Goal: Task Accomplishment & Management: Manage account settings

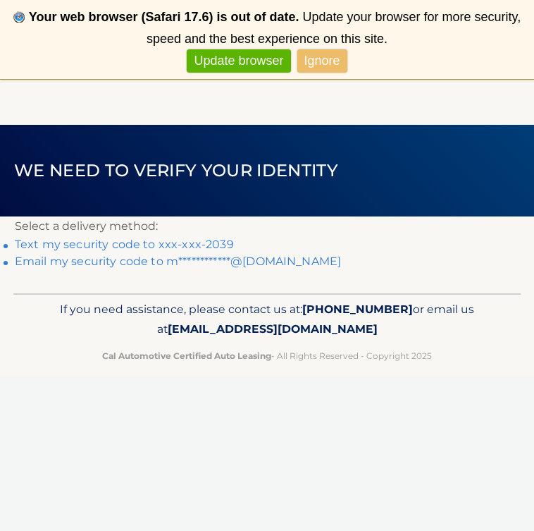
click at [333, 58] on link "Ignore" at bounding box center [322, 60] width 50 height 23
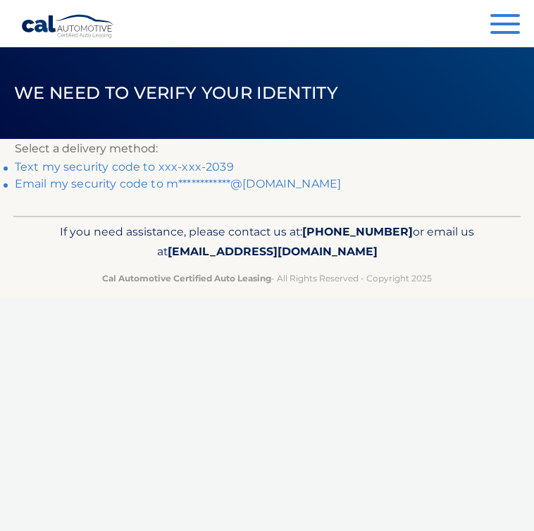
click at [213, 166] on link "Text my security code to xxx-xxx-2039" at bounding box center [124, 166] width 219 height 13
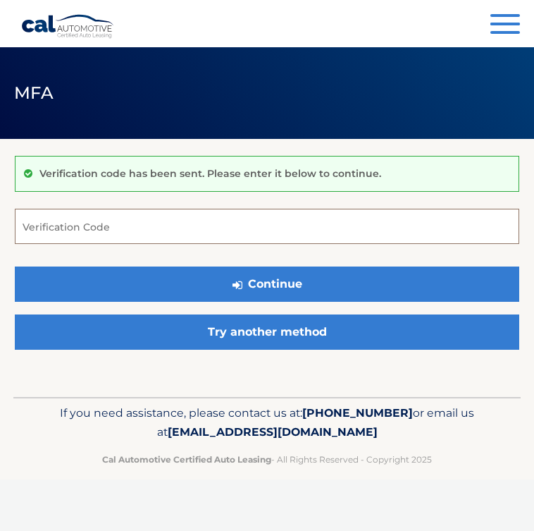
click at [168, 228] on input "Verification Code" at bounding box center [267, 226] width 505 height 35
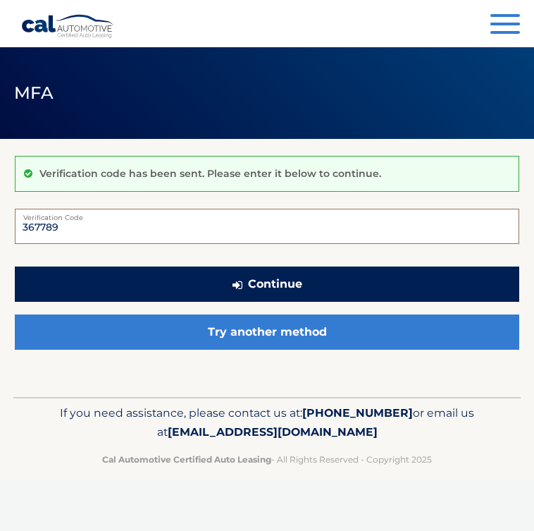
type input "367789"
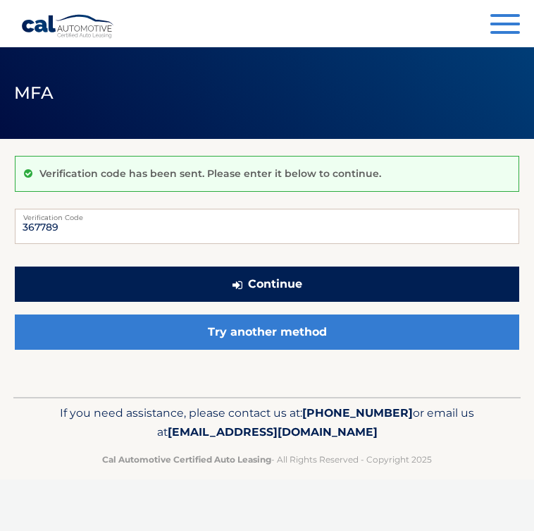
click at [355, 292] on button "Continue" at bounding box center [267, 283] width 505 height 35
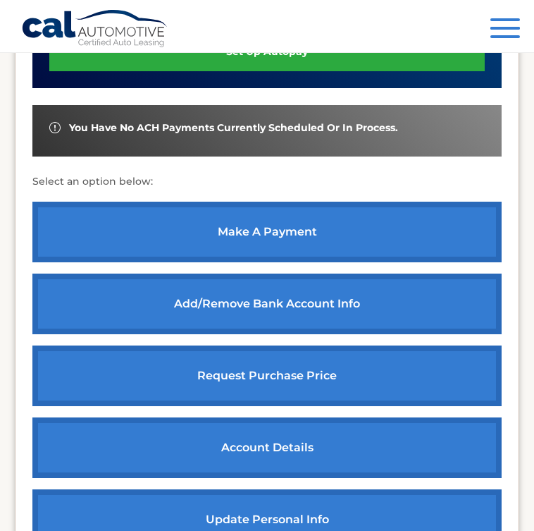
scroll to position [614, 0]
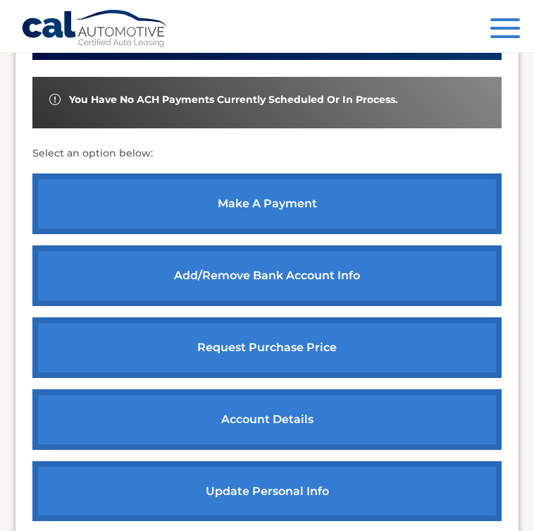
click at [257, 324] on link "request purchase price" at bounding box center [266, 347] width 469 height 61
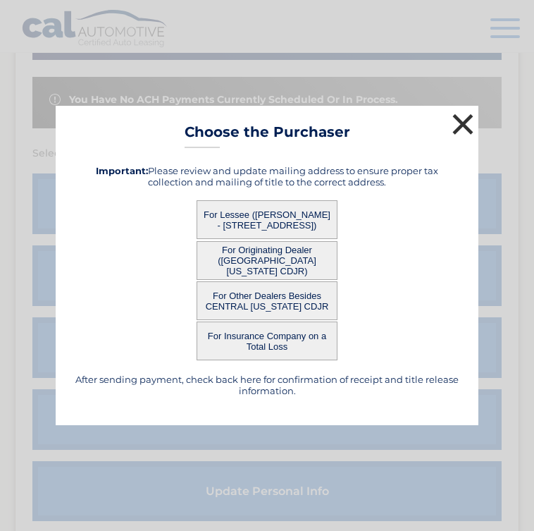
click at [457, 123] on button "×" at bounding box center [463, 124] width 28 height 28
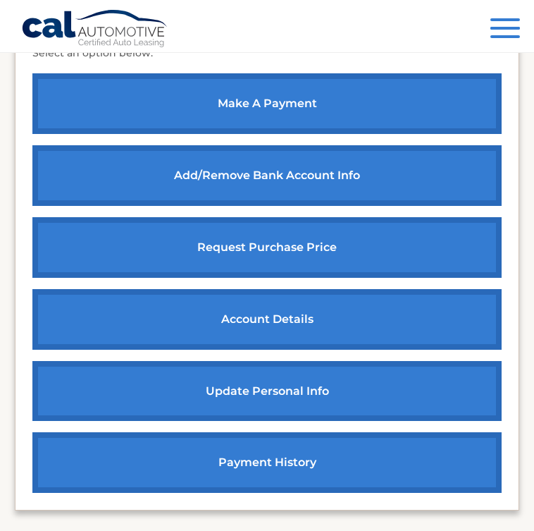
scroll to position [724, 0]
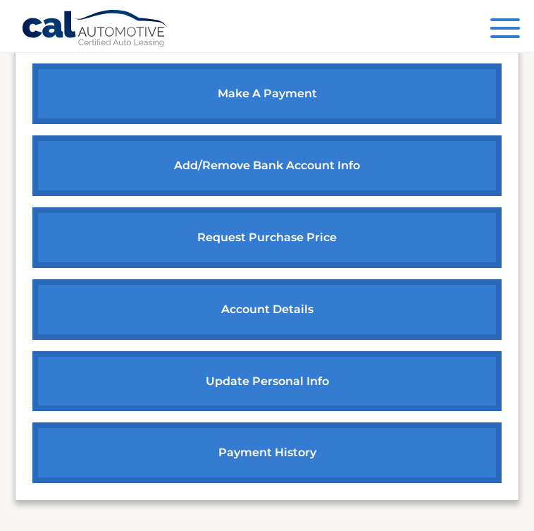
click at [240, 281] on link "account details" at bounding box center [266, 309] width 469 height 61
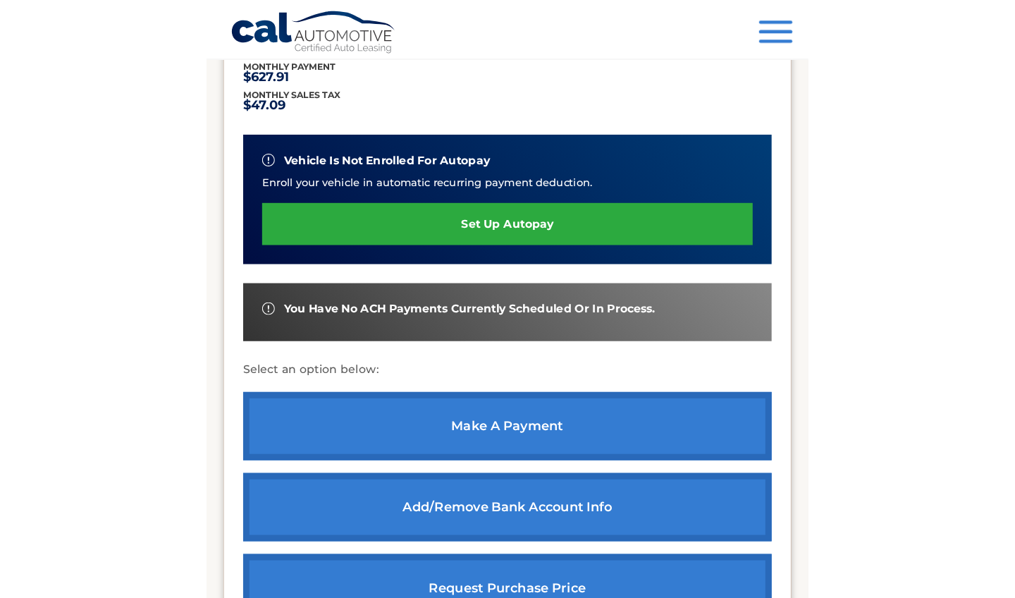
scroll to position [306, 0]
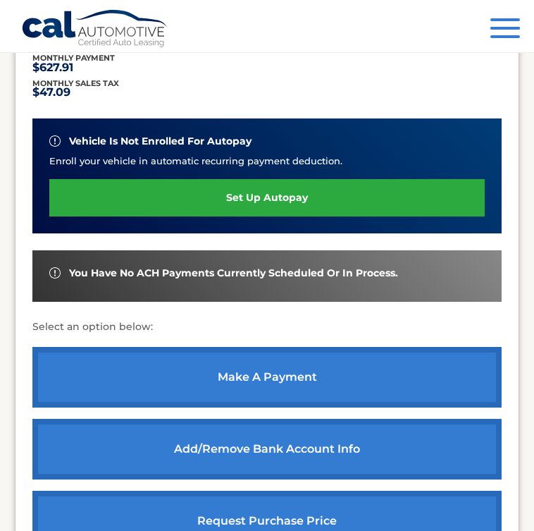
click at [496, 25] on button "Menu" at bounding box center [506, 29] width 30 height 23
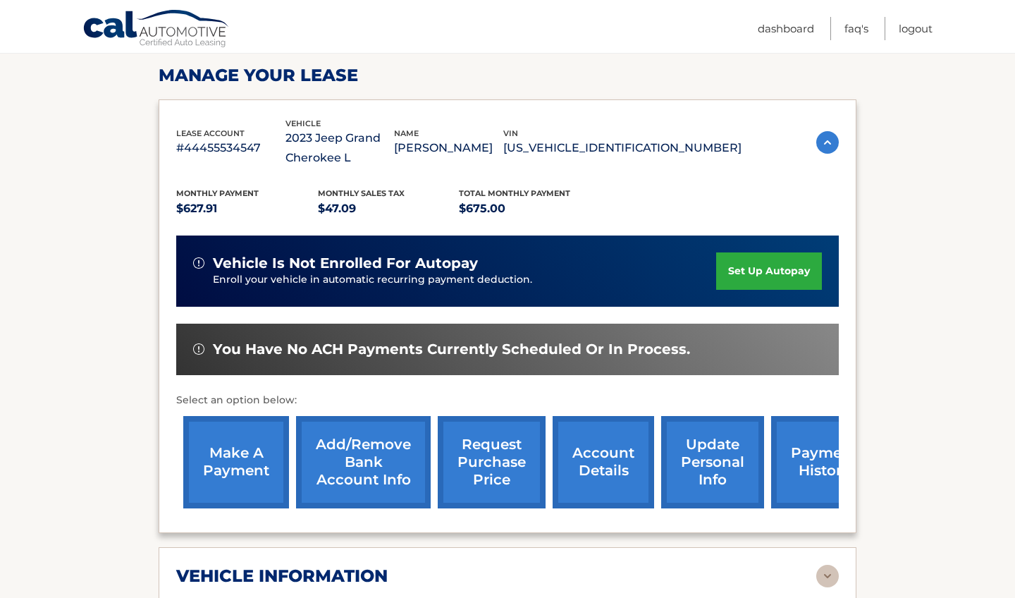
scroll to position [208, 0]
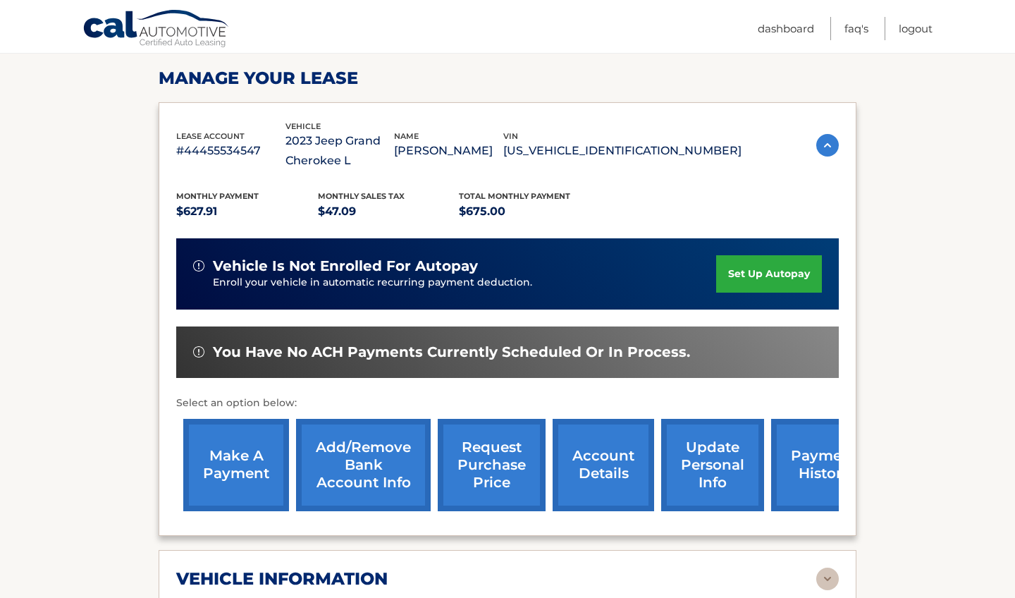
click at [534, 143] on img at bounding box center [827, 145] width 23 height 23
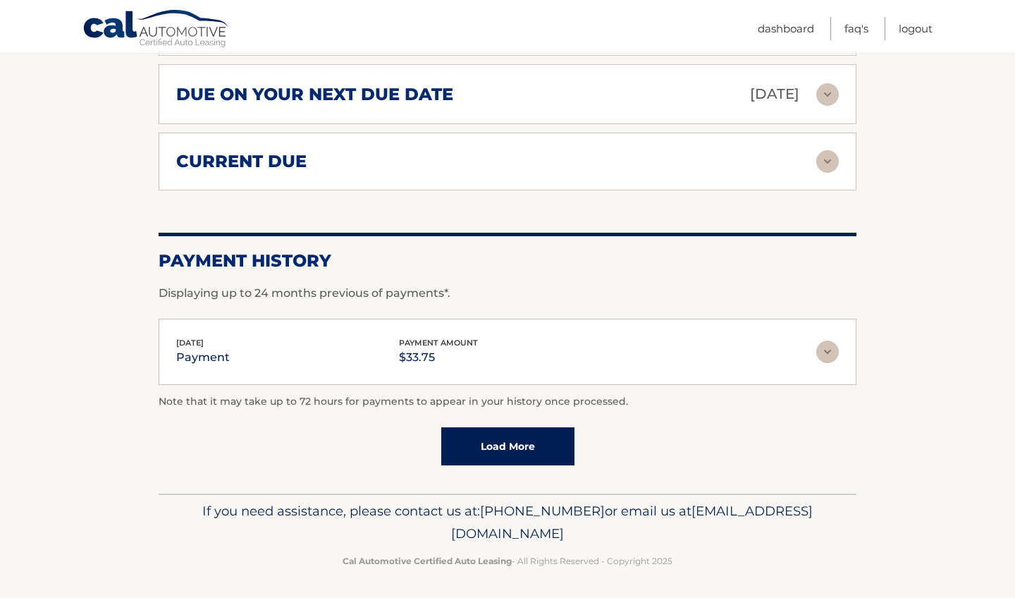
scroll to position [605, 0]
click at [532, 437] on link "Load More" at bounding box center [507, 447] width 133 height 38
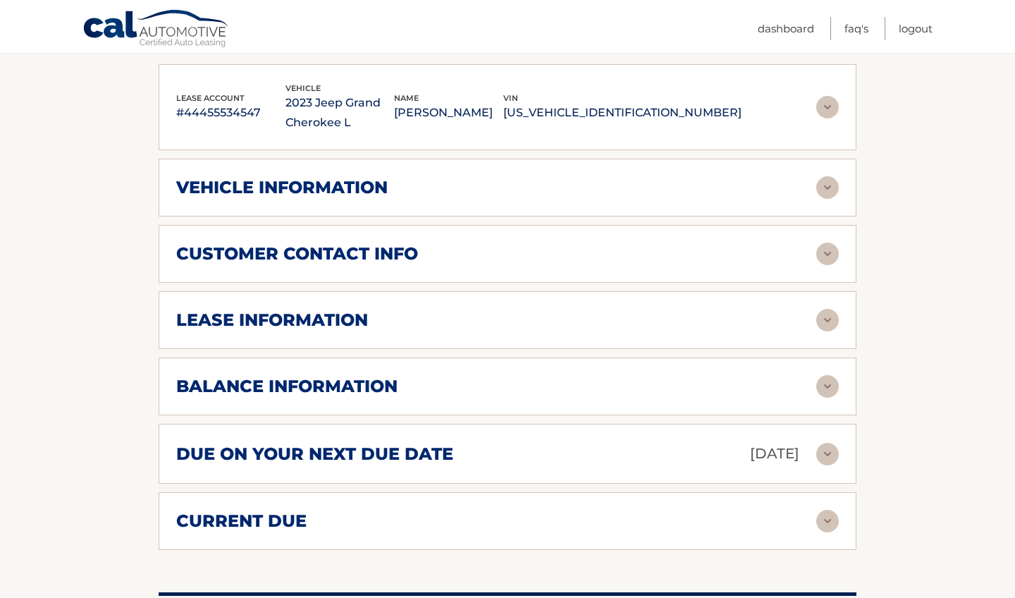
scroll to position [245, 0]
click at [534, 180] on img at bounding box center [827, 188] width 23 height 23
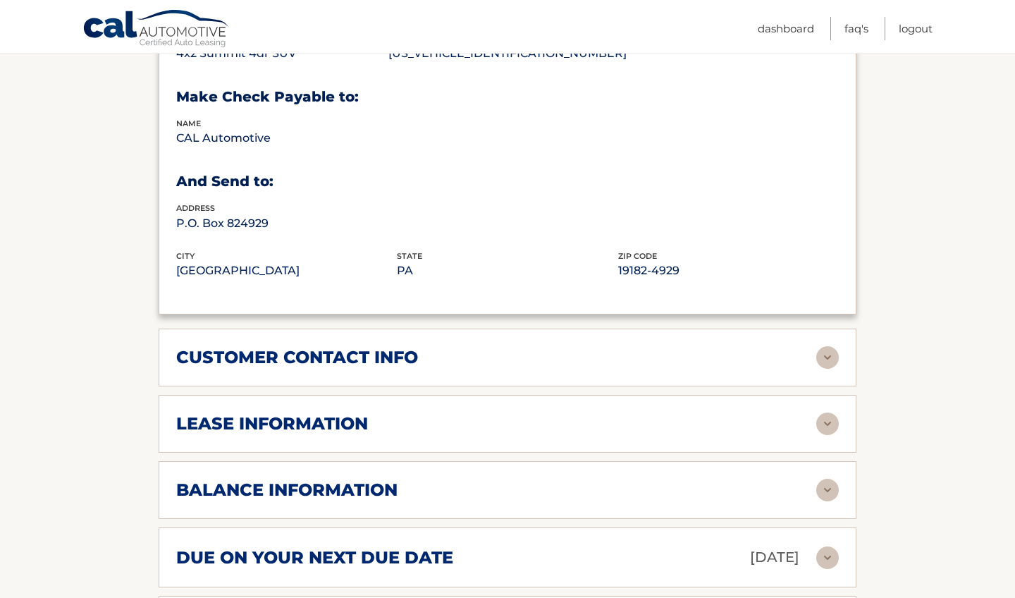
scroll to position [493, 0]
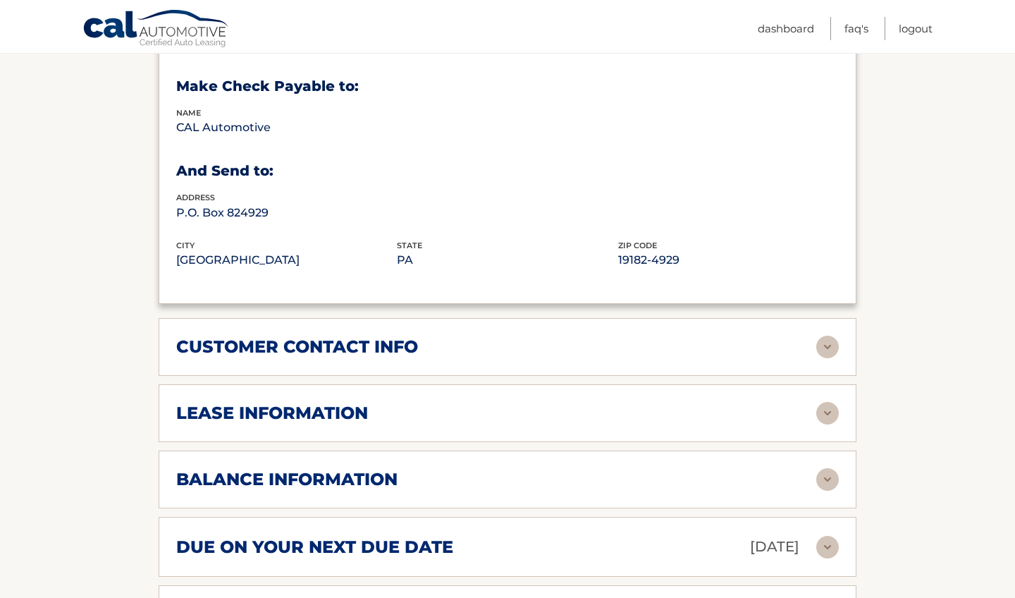
click at [534, 345] on img at bounding box center [827, 347] width 23 height 23
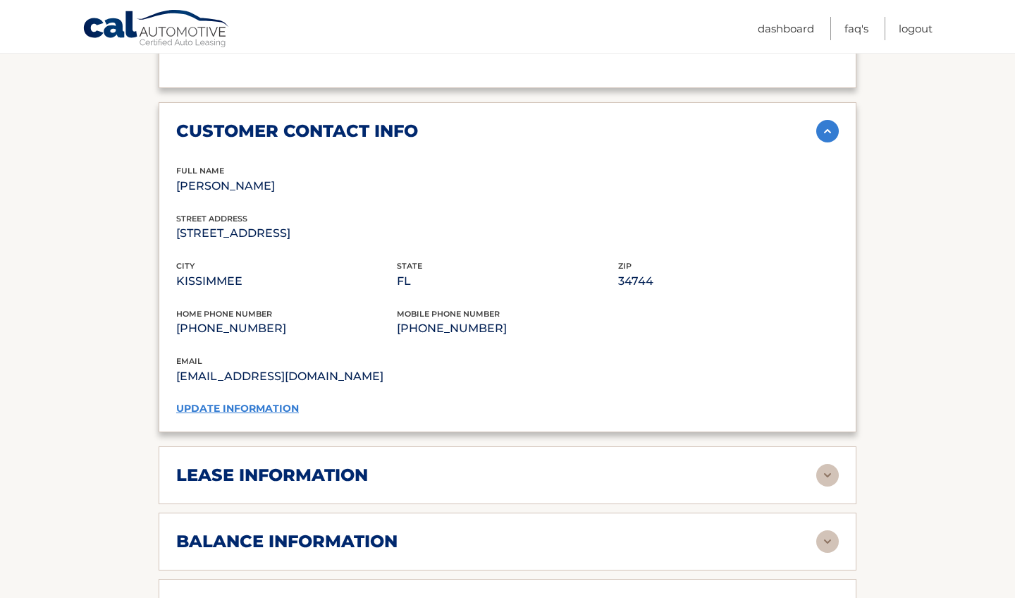
scroll to position [709, 0]
click at [534, 465] on img at bounding box center [827, 474] width 23 height 23
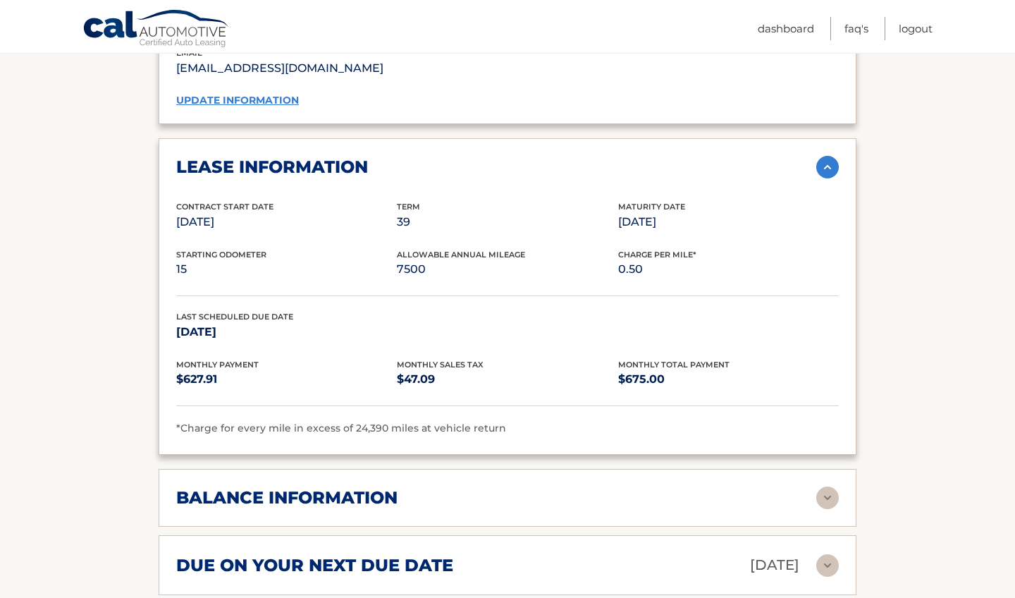
scroll to position [1019, 0]
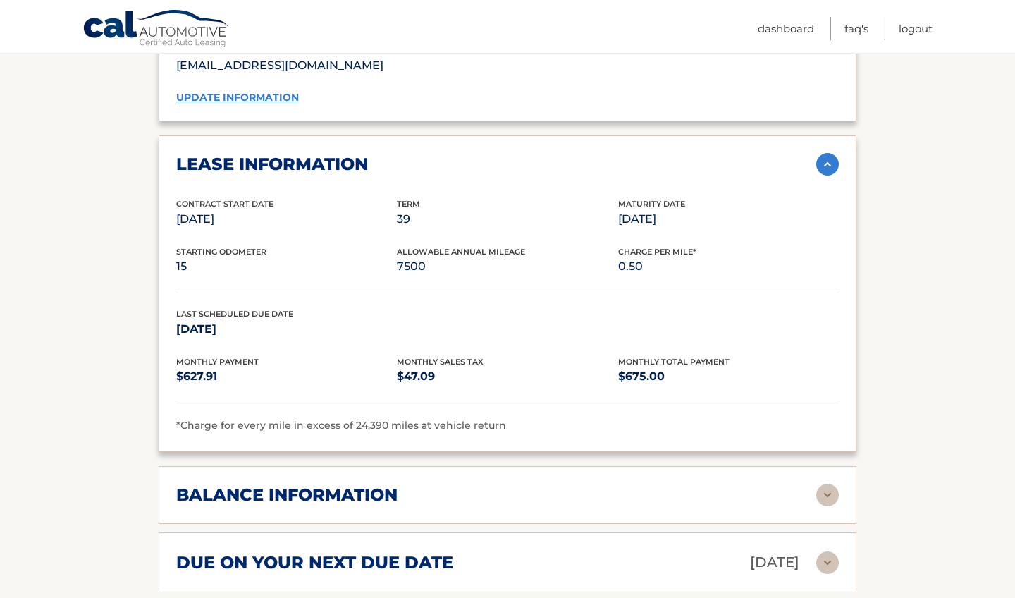
click at [534, 484] on img at bounding box center [827, 495] width 23 height 23
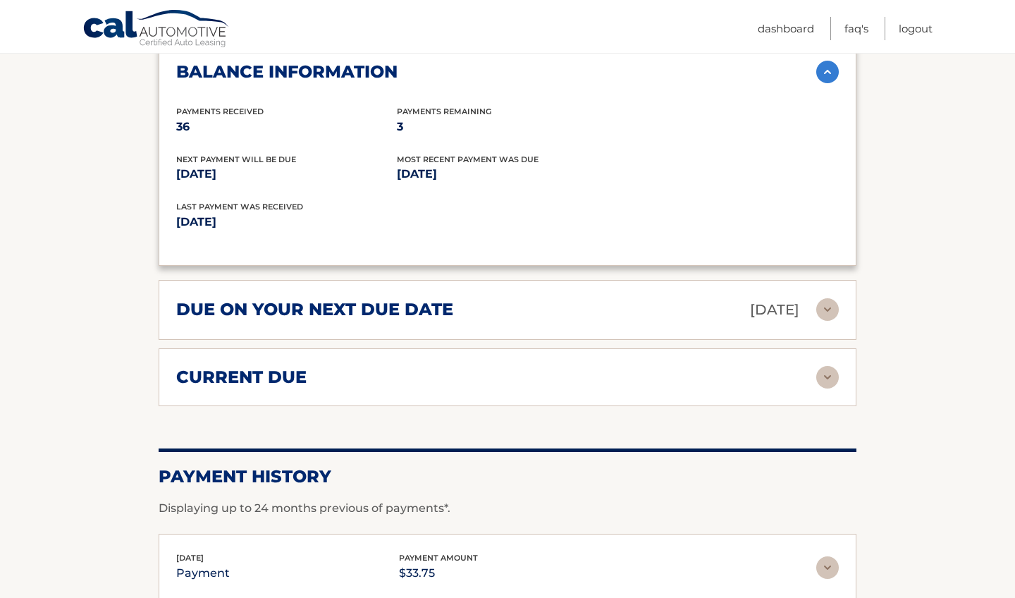
scroll to position [1443, 0]
click at [534, 301] on img at bounding box center [827, 308] width 23 height 23
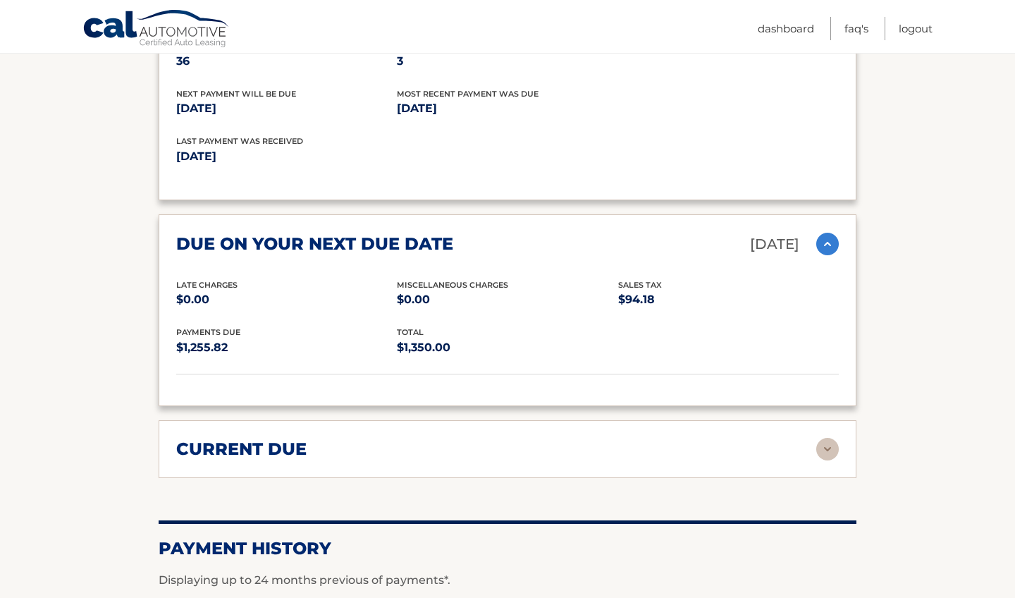
scroll to position [1508, 0]
click at [534, 441] on img at bounding box center [827, 448] width 23 height 23
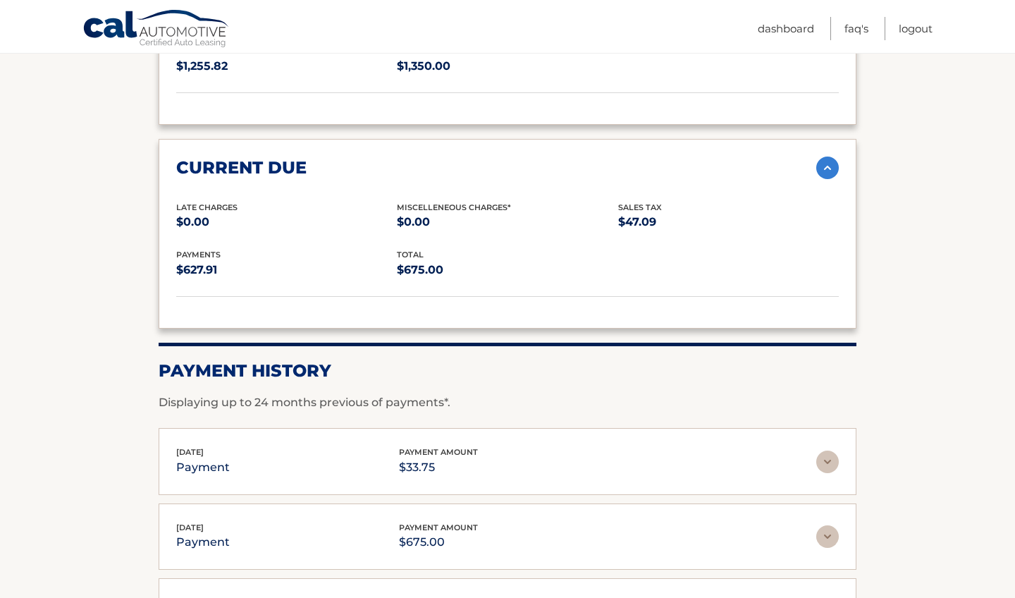
scroll to position [1786, 0]
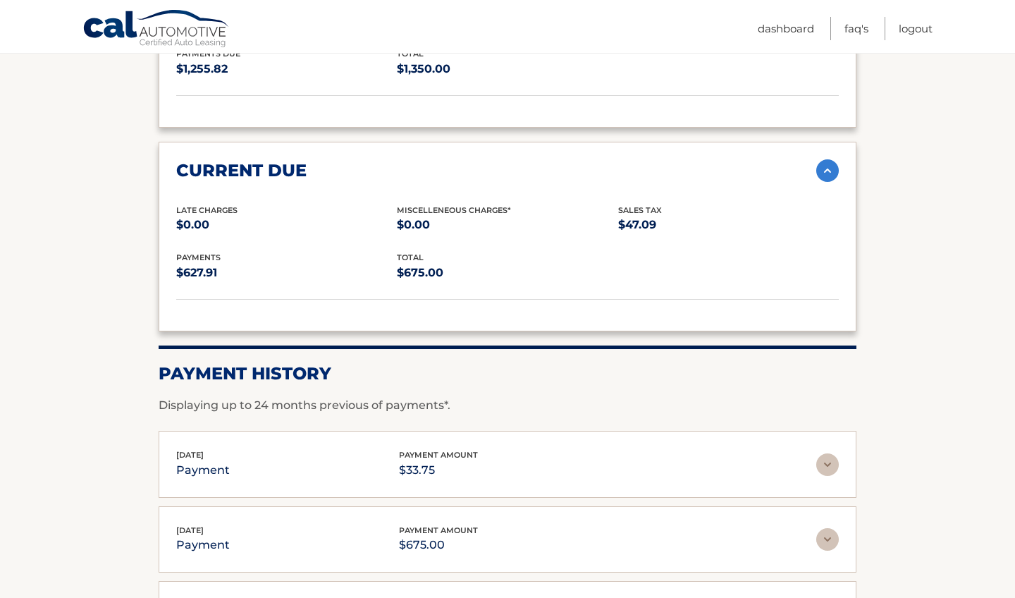
click at [534, 159] on img at bounding box center [827, 170] width 23 height 23
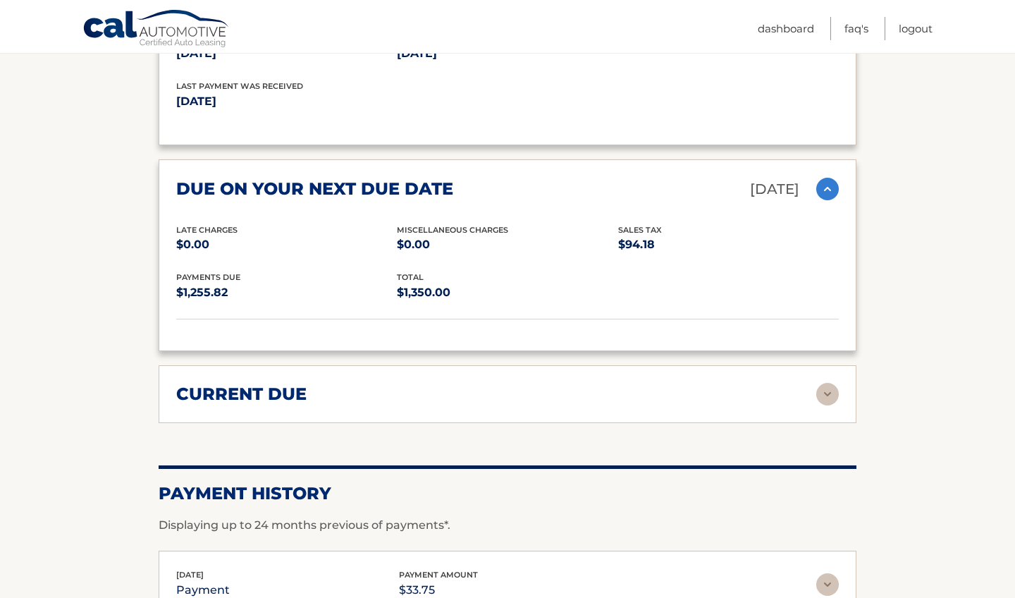
scroll to position [1555, 0]
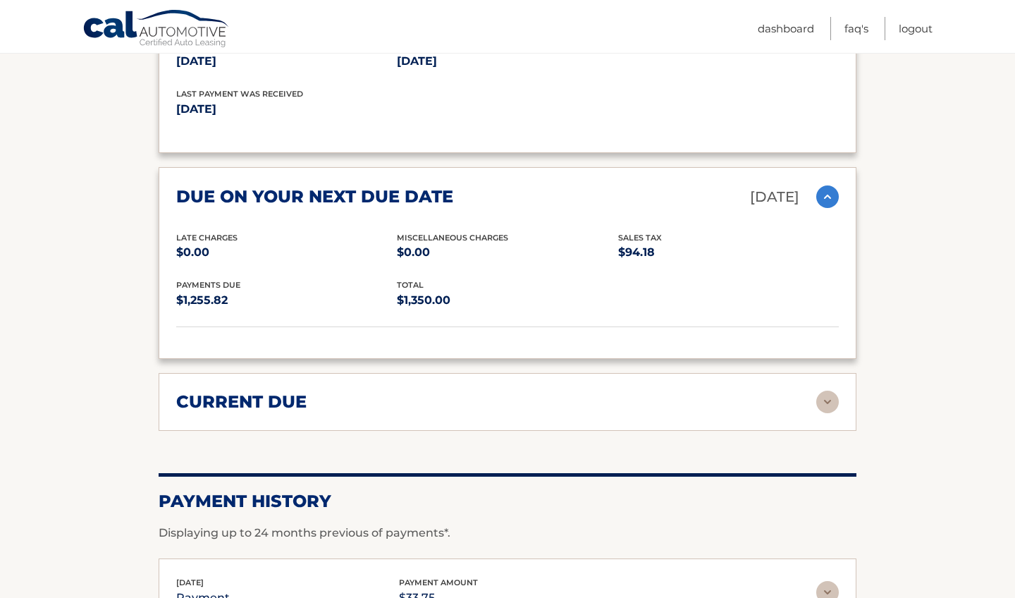
click at [534, 189] on img at bounding box center [827, 196] width 23 height 23
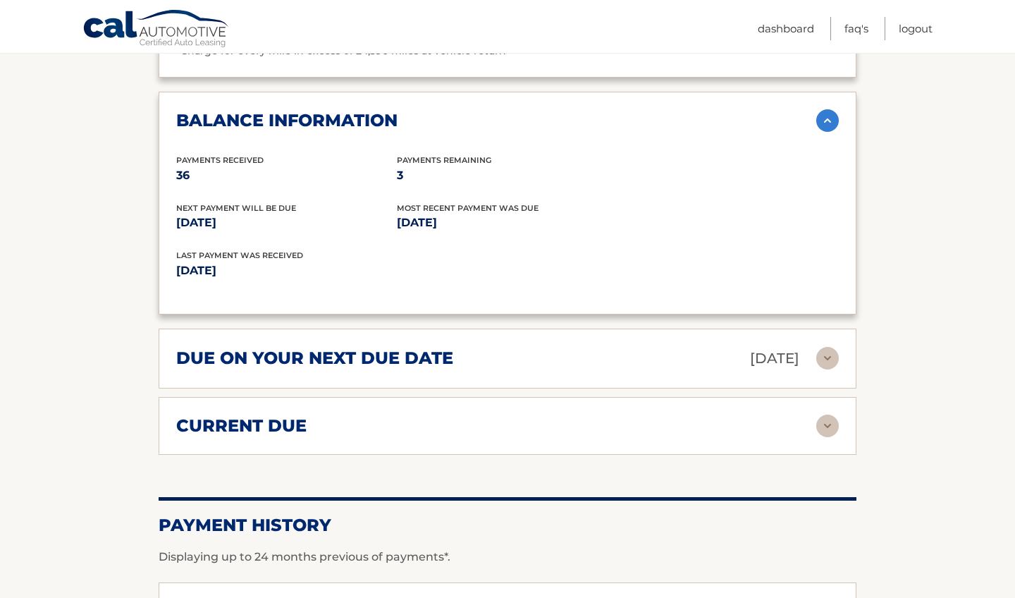
scroll to position [1388, 0]
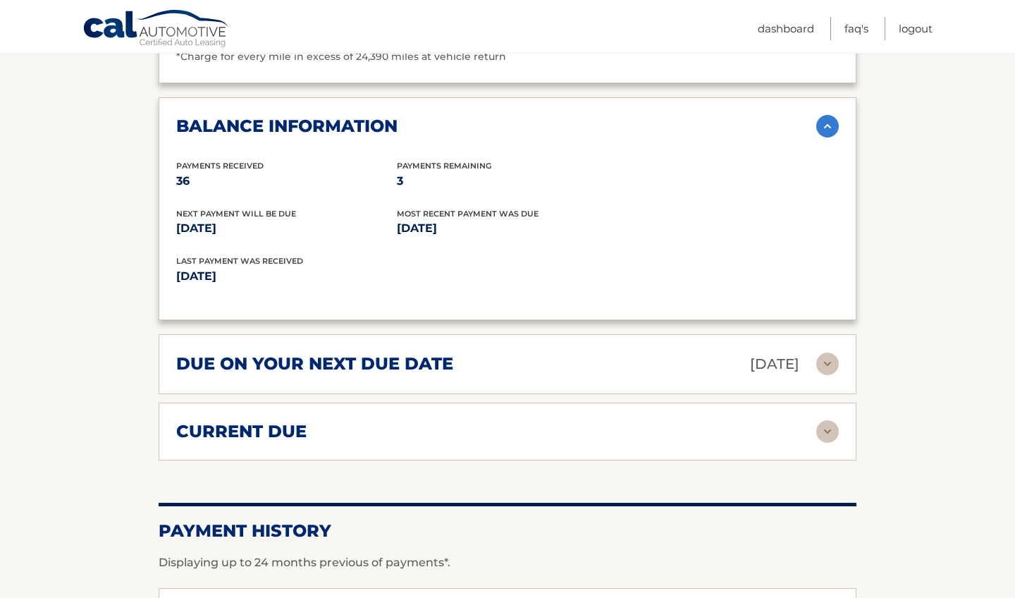
click at [534, 116] on img at bounding box center [827, 126] width 23 height 23
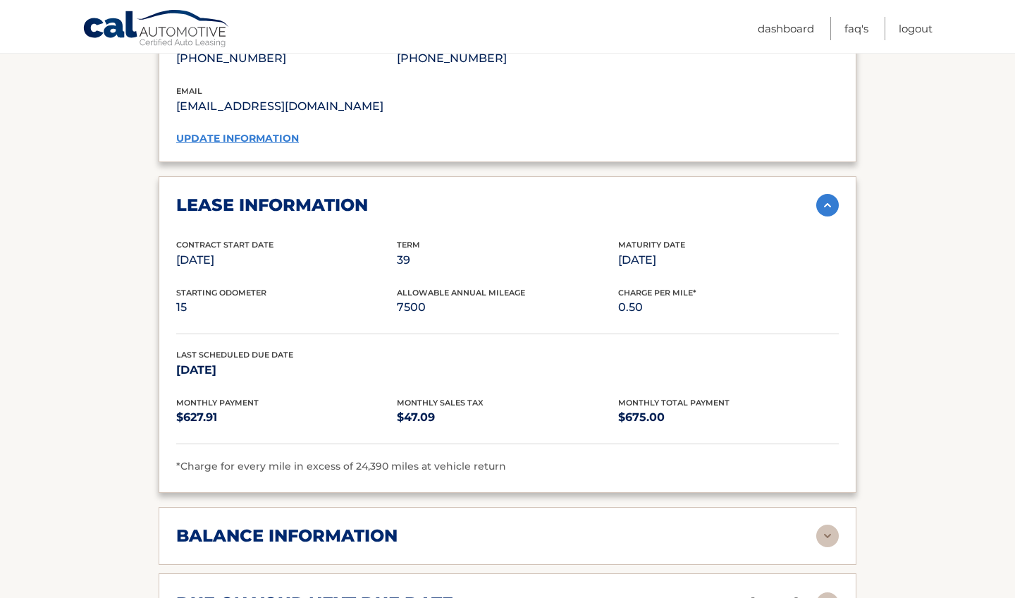
scroll to position [976, 0]
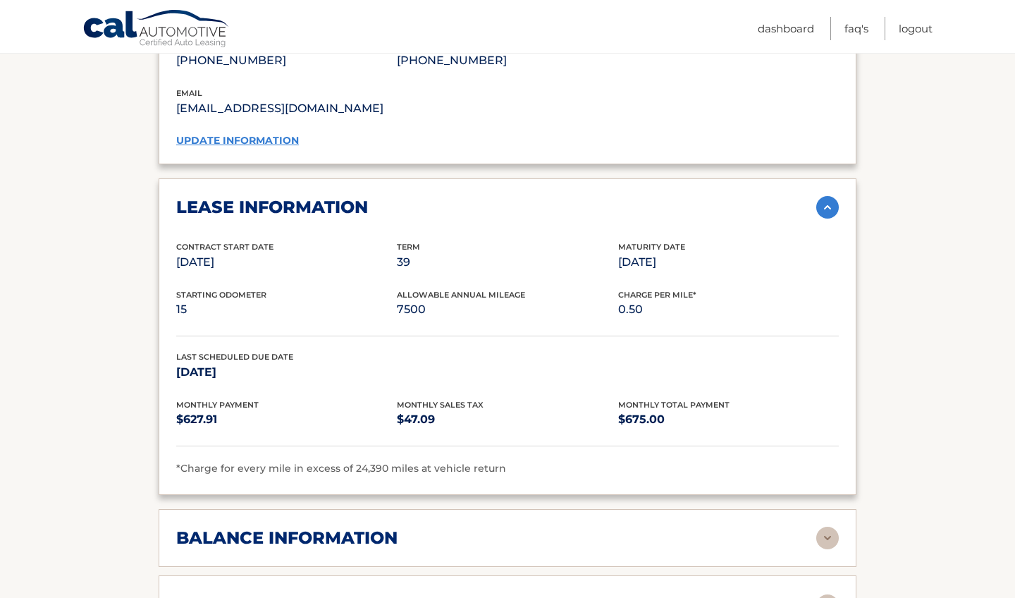
click at [534, 205] on img at bounding box center [827, 207] width 23 height 23
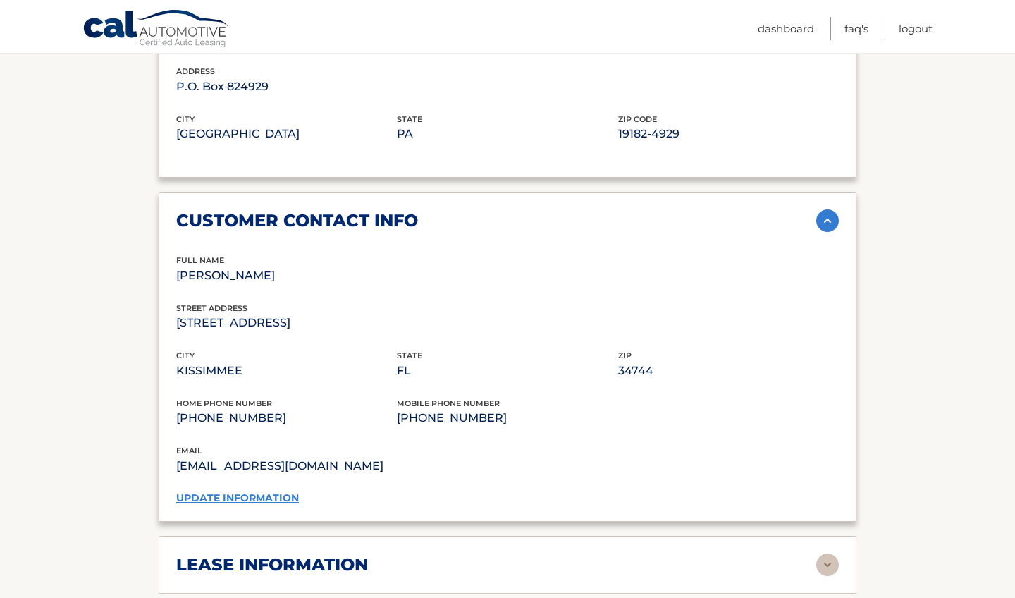
scroll to position [620, 0]
click at [534, 216] on img at bounding box center [827, 220] width 23 height 23
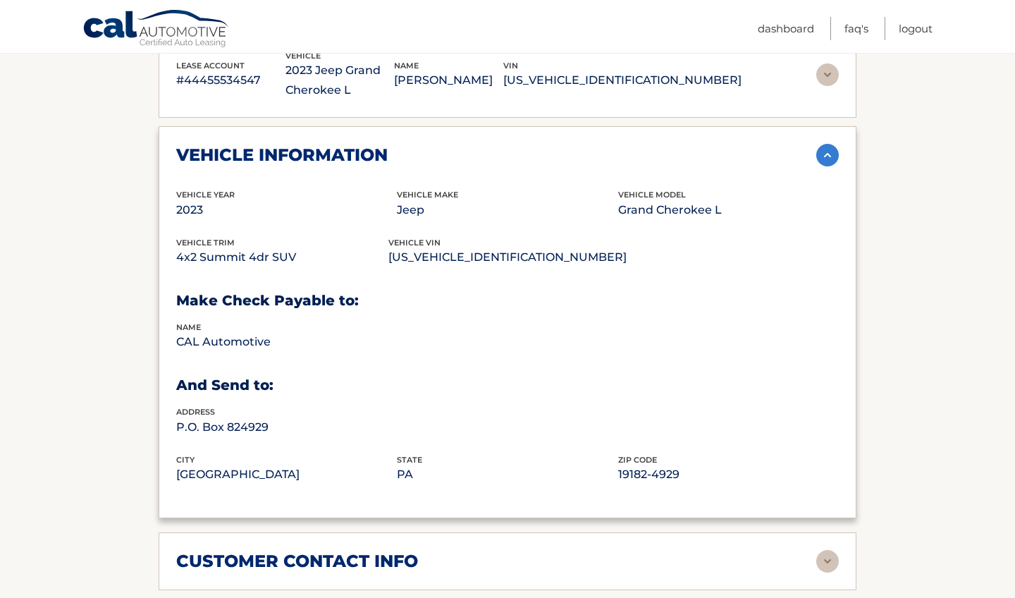
scroll to position [269, 0]
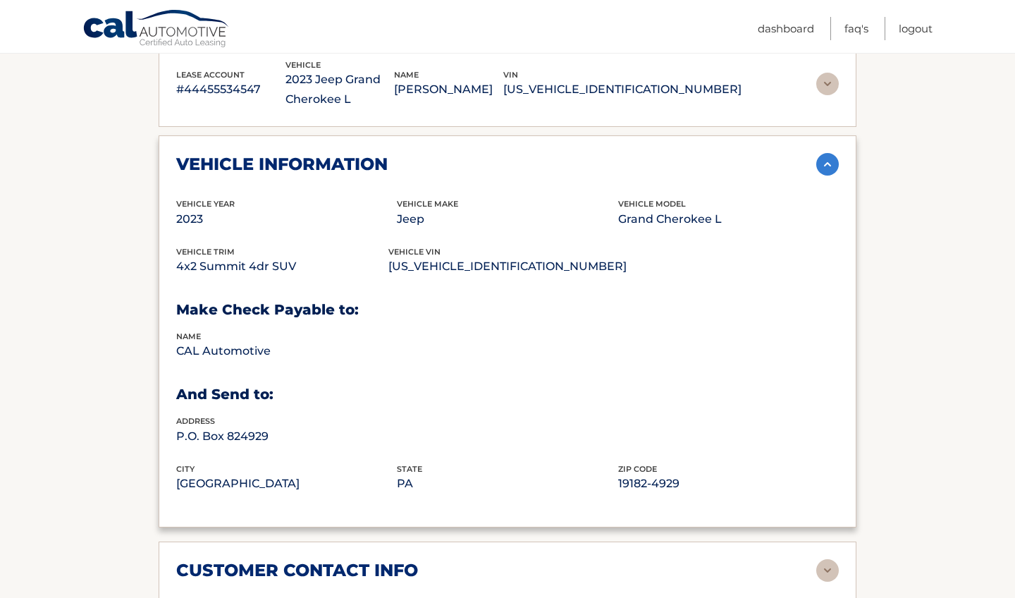
click at [534, 161] on img at bounding box center [827, 164] width 23 height 23
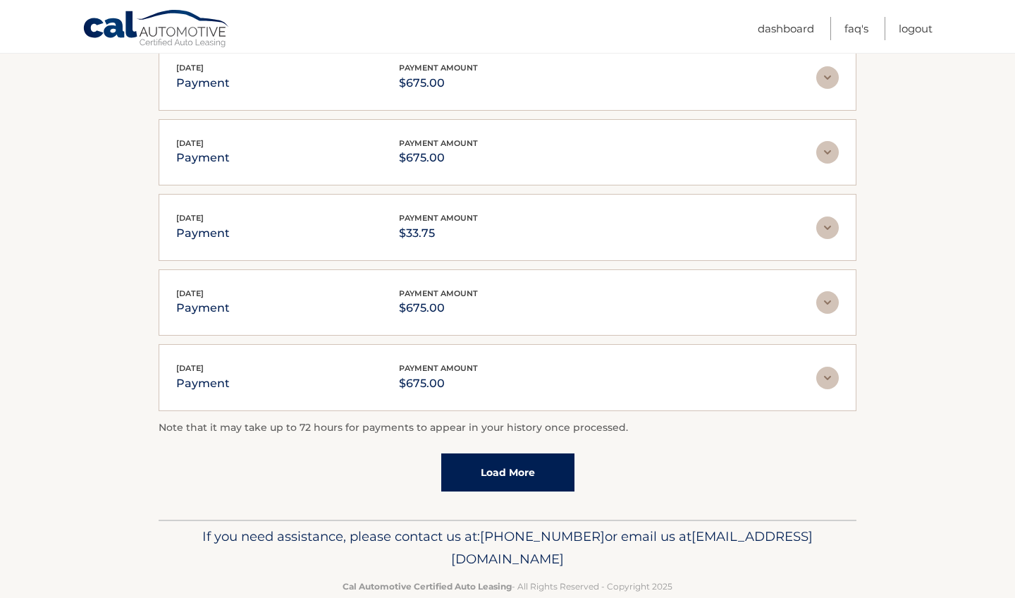
scroll to position [953, 0]
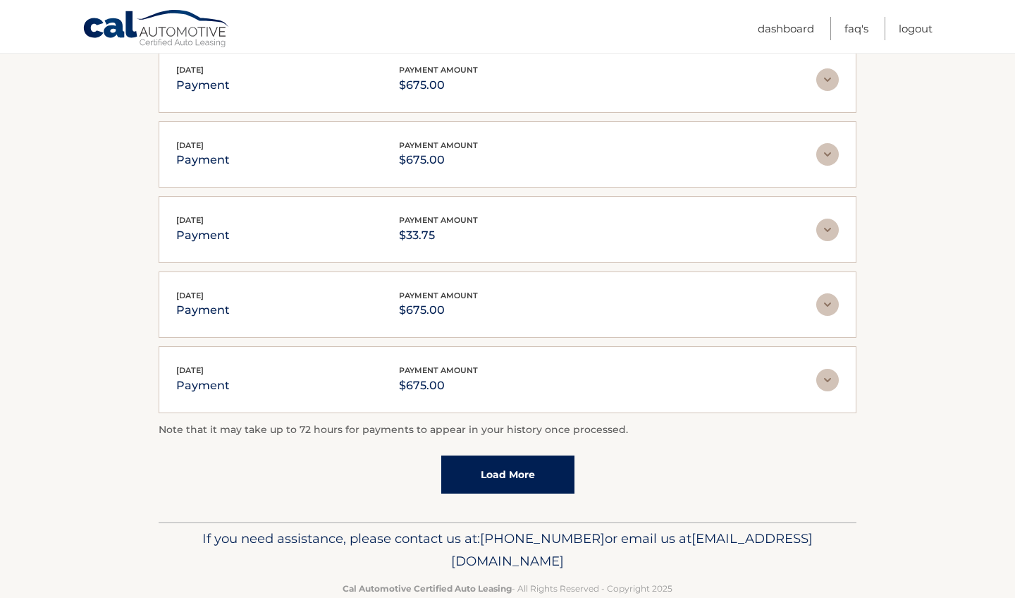
click at [528, 469] on link "Load More" at bounding box center [507, 474] width 133 height 38
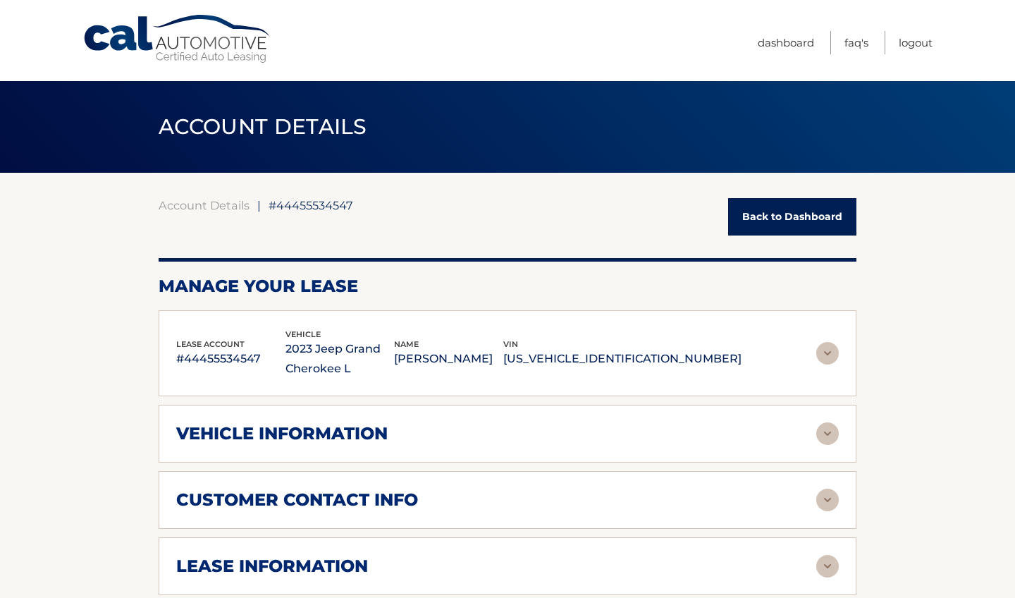
scroll to position [0, 0]
click at [534, 41] on link "Logout" at bounding box center [916, 42] width 34 height 23
